Goal: Information Seeking & Learning: Stay updated

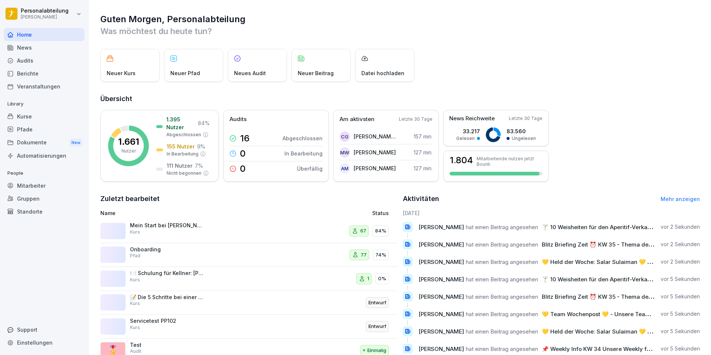
click at [19, 51] on div "News" at bounding box center [44, 47] width 81 height 13
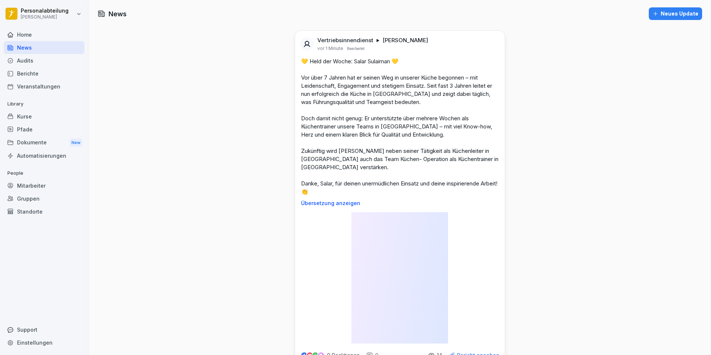
click at [397, 216] on img at bounding box center [400, 278] width 97 height 132
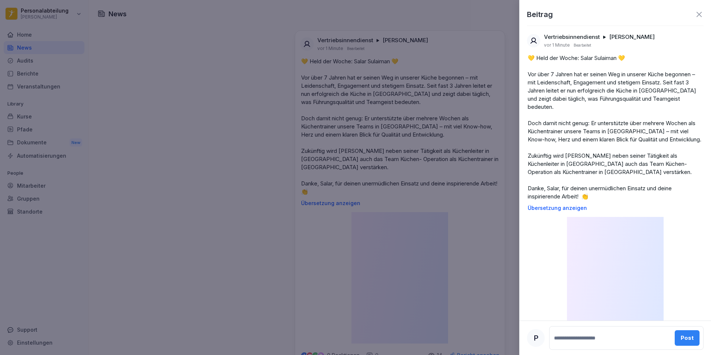
click at [619, 212] on div "Vertriebsinnendienst [PERSON_NAME] vor 1 Minute Bearbeitet 💛 Held der Woche: Sa…" at bounding box center [616, 187] width 192 height 321
click at [615, 217] on img at bounding box center [615, 283] width 97 height 132
click at [293, 51] on div at bounding box center [355, 177] width 711 height 355
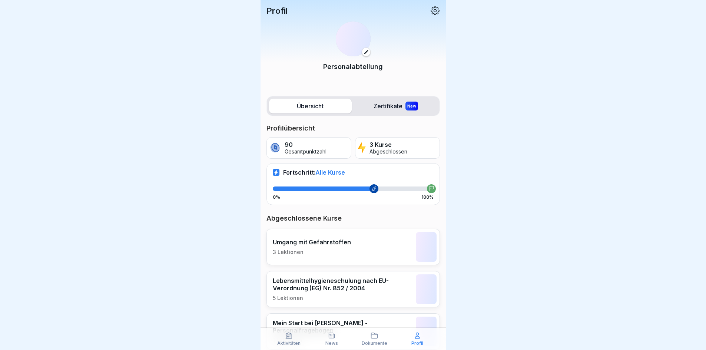
click at [326, 340] on p "News" at bounding box center [331, 342] width 13 height 5
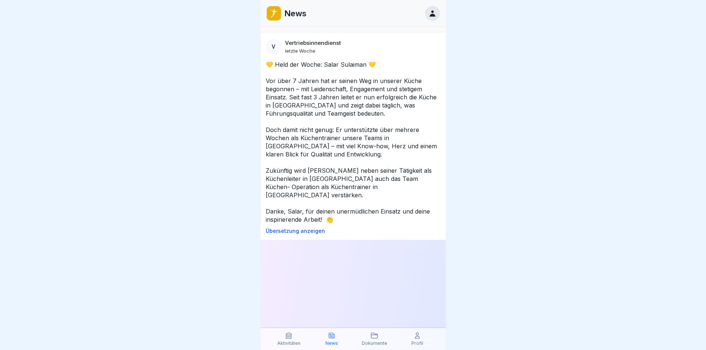
click at [102, 106] on div at bounding box center [353, 175] width 706 height 350
